Goal: Task Accomplishment & Management: Use online tool/utility

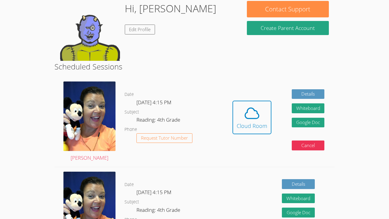
scroll to position [101, 0]
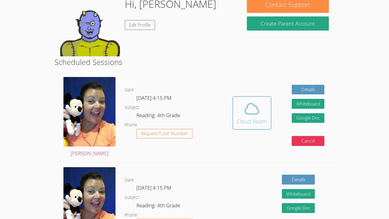
click at [260, 109] on icon at bounding box center [252, 108] width 17 height 17
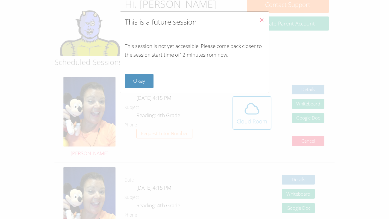
click at [182, 71] on div "Okay" at bounding box center [194, 81] width 149 height 24
click at [144, 79] on button "Okay" at bounding box center [139, 81] width 29 height 14
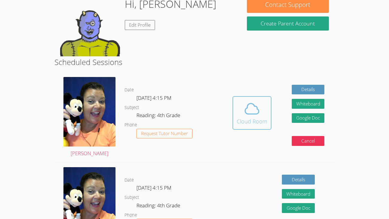
click at [257, 105] on icon at bounding box center [252, 108] width 17 height 17
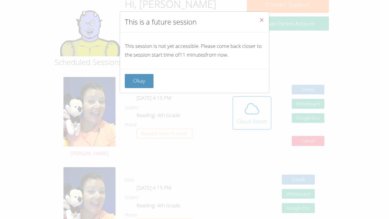
click at [262, 20] on icon "Close" at bounding box center [261, 19] width 5 height 5
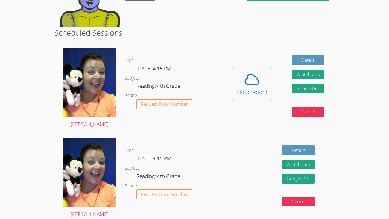
scroll to position [136, 0]
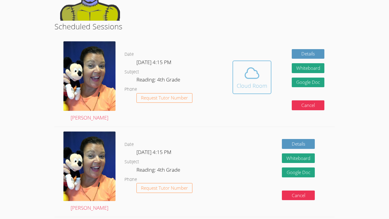
click at [257, 74] on icon at bounding box center [252, 73] width 17 height 17
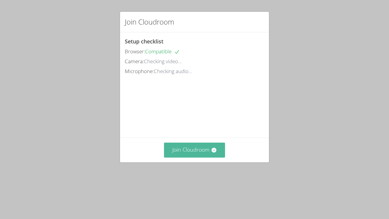
click at [208, 157] on button "Join Cloudroom" at bounding box center [194, 150] width 61 height 15
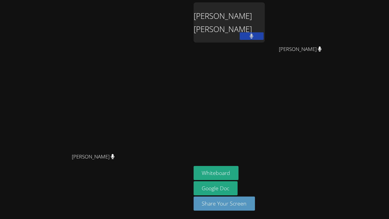
click at [189, 109] on div "[PERSON_NAME]" at bounding box center [95, 97] width 187 height 105
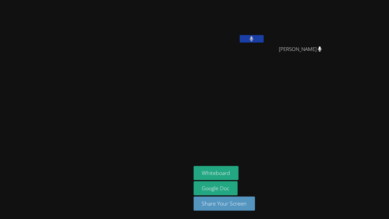
click at [140, 82] on video at bounding box center [96, 97] width 90 height 105
click at [271, 80] on aside "[PERSON_NAME] [PERSON_NAME] [PERSON_NAME] [PERSON_NAME] Whiteboard Google Doc S…" at bounding box center [266, 109] width 150 height 219
drag, startPoint x: 271, startPoint y: 80, endPoint x: 332, endPoint y: 129, distance: 78.3
click at [332, 129] on div "[PERSON_NAME] [PERSON_NAME] [PERSON_NAME] [PERSON_NAME] [PERSON_NAME] [PERSON_N…" at bounding box center [266, 67] width 145 height 131
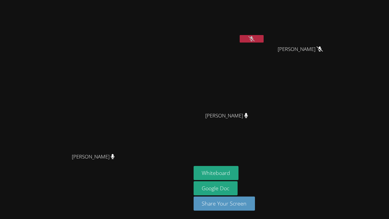
click at [226, 160] on aside "[PERSON_NAME] [PERSON_NAME] [PERSON_NAME] [PERSON_NAME] [PERSON_NAME] [PERSON_N…" at bounding box center [266, 109] width 150 height 219
click at [310, 134] on aside "[PERSON_NAME] [PERSON_NAME] [PERSON_NAME] [PERSON_NAME] [PERSON_NAME] [PERSON_N…" at bounding box center [266, 109] width 150 height 219
click at [255, 38] on icon at bounding box center [251, 38] width 6 height 5
drag, startPoint x: 318, startPoint y: 82, endPoint x: 312, endPoint y: 71, distance: 12.6
click at [312, 71] on div "[PERSON_NAME] [PERSON_NAME] [PERSON_NAME] [PERSON_NAME] [PERSON_NAME] [PERSON_N…" at bounding box center [266, 67] width 145 height 131
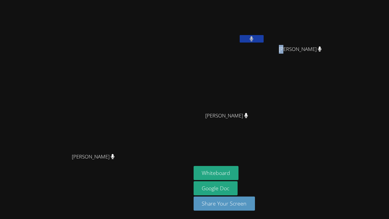
click at [325, 82] on div "[PERSON_NAME] [PERSON_NAME] [PERSON_NAME] [PERSON_NAME] [PERSON_NAME] [PERSON_N…" at bounding box center [266, 67] width 145 height 131
click at [184, 174] on div at bounding box center [95, 162] width 187 height 24
click at [239, 169] on button "Whiteboard" at bounding box center [216, 173] width 45 height 14
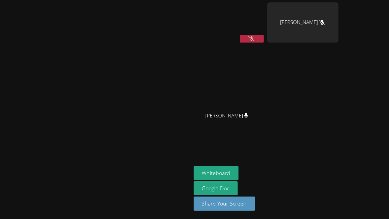
click at [255, 39] on icon at bounding box center [251, 38] width 6 height 5
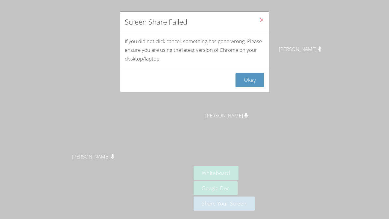
click at [260, 19] on icon "Close" at bounding box center [261, 19] width 5 height 5
click at [249, 79] on button "Okay" at bounding box center [250, 80] width 29 height 14
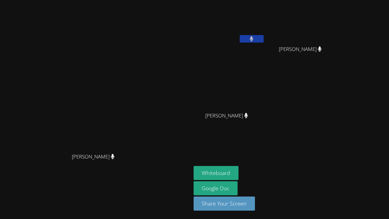
click at [175, 31] on div "[PERSON_NAME] [PERSON_NAME]" at bounding box center [95, 109] width 187 height 214
click at [264, 41] on button at bounding box center [252, 38] width 24 height 7
click at [264, 39] on button at bounding box center [252, 38] width 24 height 7
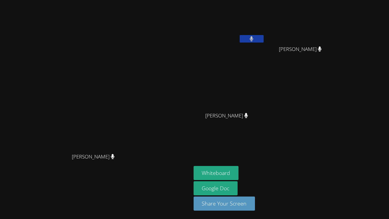
click at [255, 155] on aside "[PERSON_NAME] [PERSON_NAME] [PERSON_NAME] [PERSON_NAME] [PERSON_NAME] [PERSON_N…" at bounding box center [266, 109] width 150 height 219
click at [263, 134] on aside "[PERSON_NAME] [PERSON_NAME] [PERSON_NAME] [PERSON_NAME] [PERSON_NAME] [PERSON_N…" at bounding box center [266, 109] width 150 height 219
click at [228, 42] on video at bounding box center [229, 22] width 71 height 40
click at [335, 71] on div "[PERSON_NAME] [PERSON_NAME] [PERSON_NAME] [PERSON_NAME] [PERSON_NAME] [PERSON_N…" at bounding box center [266, 67] width 145 height 131
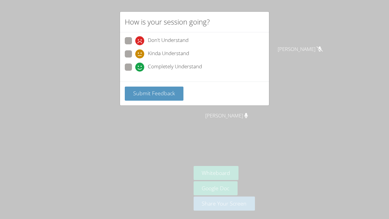
click at [135, 72] on span at bounding box center [135, 72] width 0 height 0
click at [135, 66] on input "Completely Understand" at bounding box center [137, 65] width 5 height 5
radio input "true"
click at [140, 93] on span "Submit Feedback" at bounding box center [154, 93] width 42 height 7
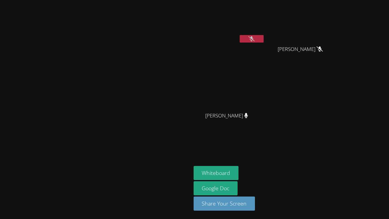
click at [130, 92] on video at bounding box center [96, 97] width 90 height 105
drag, startPoint x: 209, startPoint y: 134, endPoint x: 223, endPoint y: 143, distance: 16.3
click at [140, 143] on video at bounding box center [96, 97] width 90 height 105
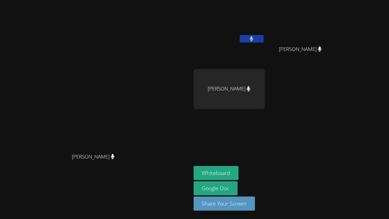
click at [251, 148] on aside "[PERSON_NAME] [PERSON_NAME] [PERSON_NAME] [PERSON_NAME] [PERSON_NAME] Whiteboar…" at bounding box center [266, 109] width 150 height 219
